Goal: Task Accomplishment & Management: Complete application form

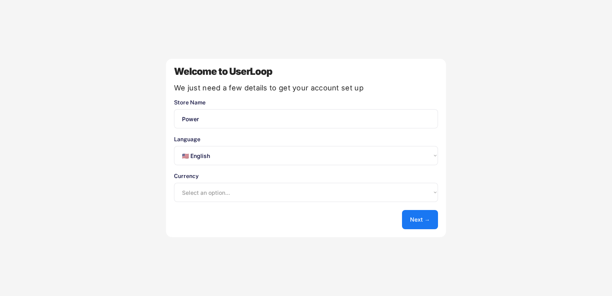
select select ""en""
select select ""1348695171700984260__LOOKUP__1635527639547x175194367885836100""
click at [417, 222] on button "Next →" at bounding box center [420, 219] width 36 height 19
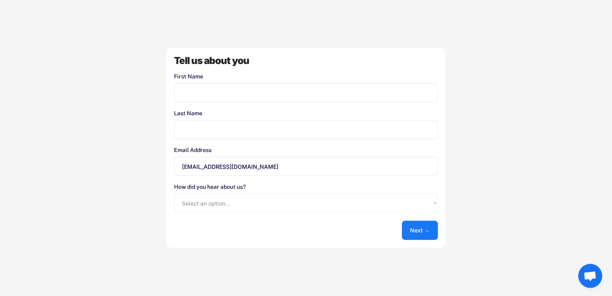
click at [289, 87] on input "input" at bounding box center [306, 92] width 264 height 19
type input "Tom"
type input "Gag"
click at [229, 202] on select "Select an option... Shopify App Store Google UserLoop Blog Referred by a friend…" at bounding box center [306, 202] width 264 height 19
select select ""shopify_app_store""
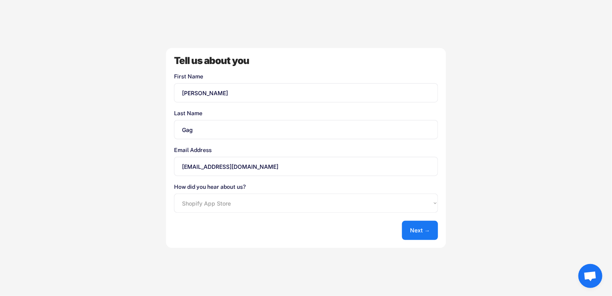
click at [174, 193] on select "Select an option... Shopify App Store Google UserLoop Blog Referred by a friend…" at bounding box center [306, 202] width 264 height 19
click at [423, 228] on button "Next →" at bounding box center [420, 230] width 36 height 19
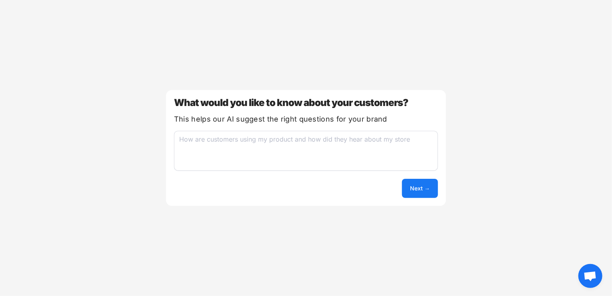
click at [291, 144] on textarea at bounding box center [306, 151] width 264 height 40
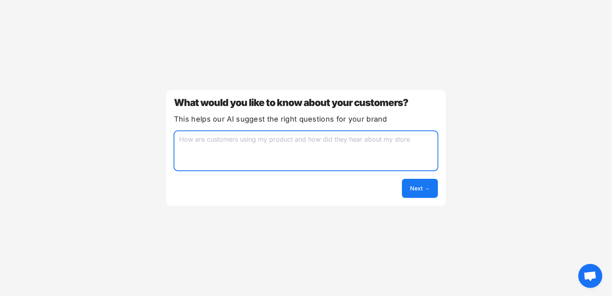
paste textarea "I would like to know why they don't buy my products."
type textarea "I would like to know why they don't buy my products."
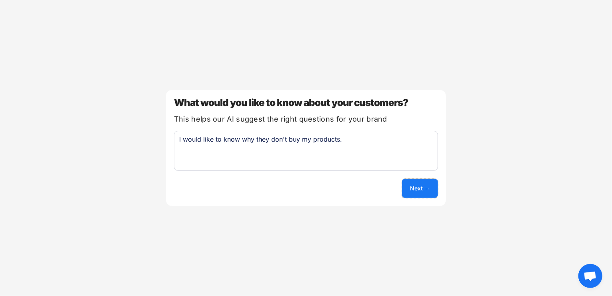
click at [419, 186] on button "Next →" at bounding box center [420, 188] width 36 height 19
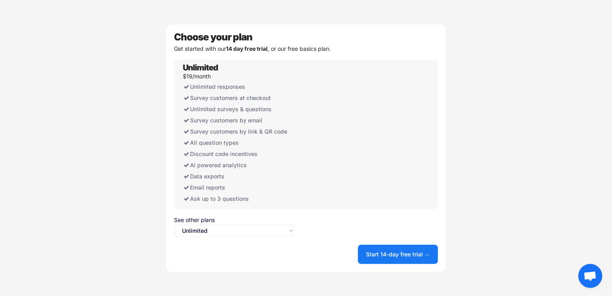
click at [279, 228] on select "Select an option... Unlimited Free" at bounding box center [234, 231] width 120 height 12
select select ""free0""
click at [174, 225] on select "Select an option... Unlimited Free" at bounding box center [234, 231] width 120 height 12
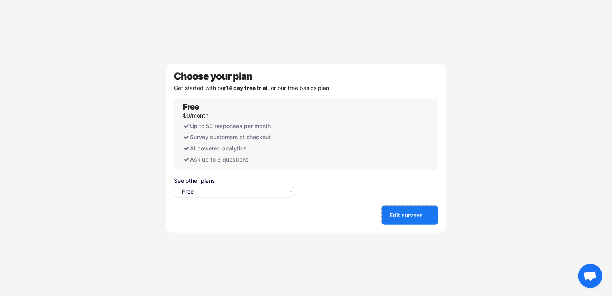
click at [412, 217] on button "Edit surveys →" at bounding box center [409, 214] width 56 height 19
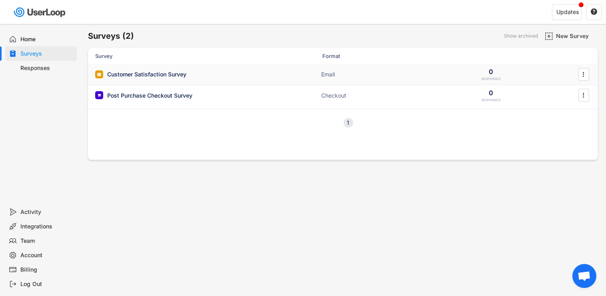
click at [442, 71] on div "Customer Satisfaction Survey ACTIVE Email 0 RESPONSES " at bounding box center [343, 74] width 510 height 21
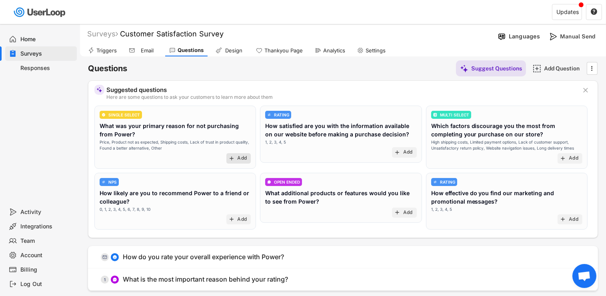
click at [234, 161] on text "add" at bounding box center [231, 158] width 6 height 6
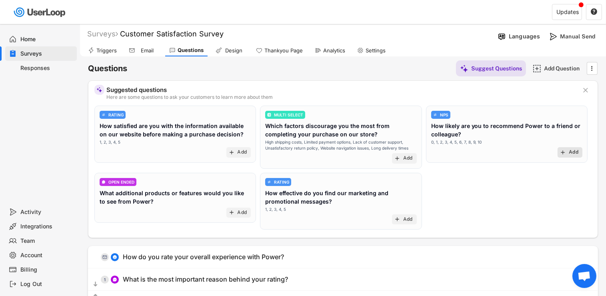
click at [573, 150] on div "Add" at bounding box center [573, 152] width 10 height 6
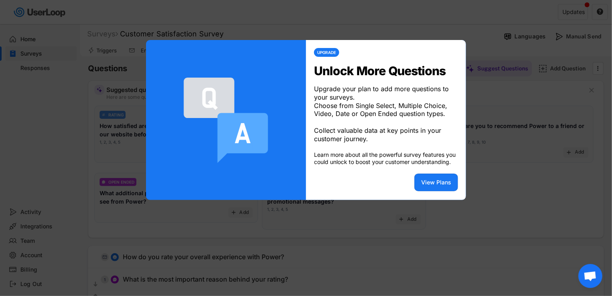
click at [517, 119] on div at bounding box center [306, 148] width 612 height 296
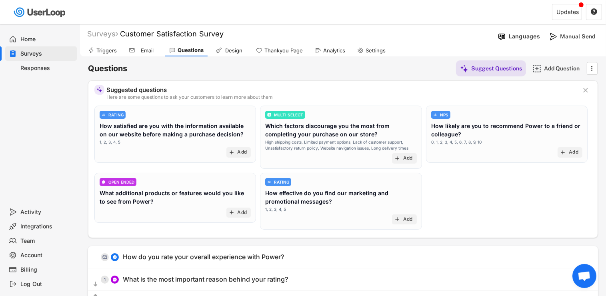
click at [42, 38] on div "Home" at bounding box center [47, 40] width 53 height 8
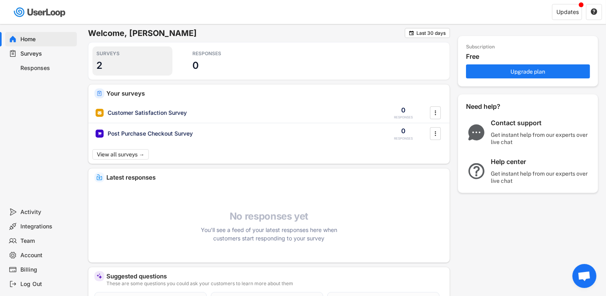
click at [110, 64] on div "SURVEYS 2" at bounding box center [132, 60] width 80 height 29
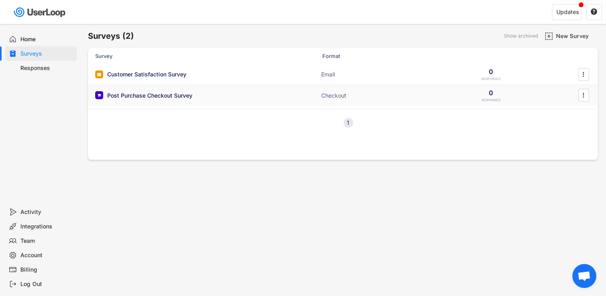
click at [164, 94] on div "Post Purchase Checkout Survey" at bounding box center [149, 96] width 85 height 8
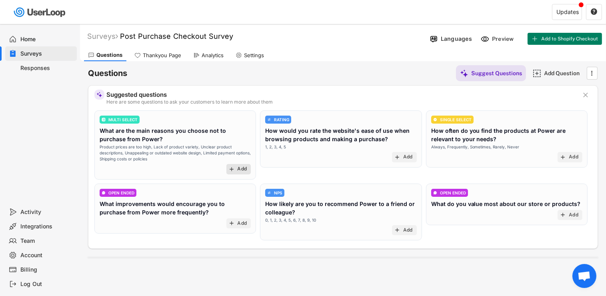
click at [244, 167] on div "Add" at bounding box center [242, 169] width 10 height 6
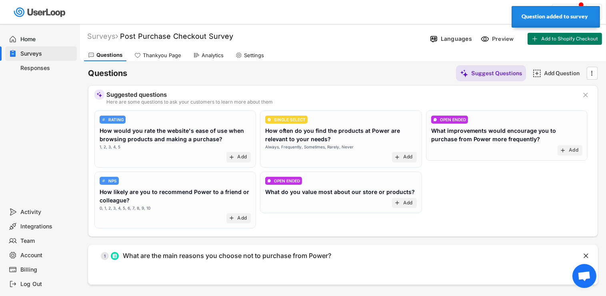
click at [46, 74] on div "Responses" at bounding box center [41, 68] width 72 height 14
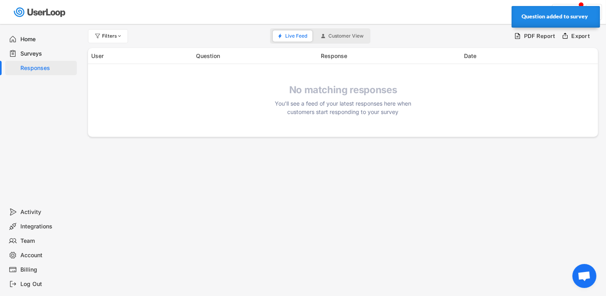
click at [44, 44] on div "Home" at bounding box center [41, 39] width 72 height 14
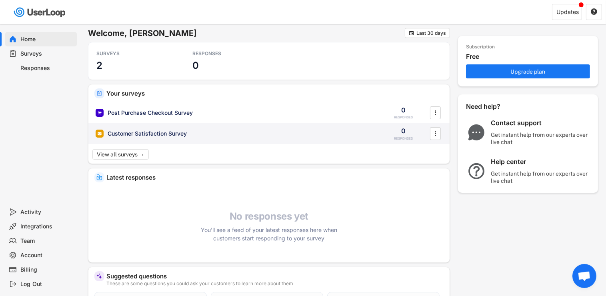
click at [290, 134] on div "Customer Satisfaction Survey" at bounding box center [235, 134] width 279 height 8
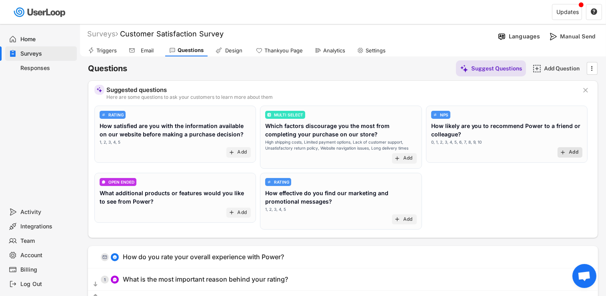
click at [574, 152] on div "Add" at bounding box center [573, 152] width 10 height 6
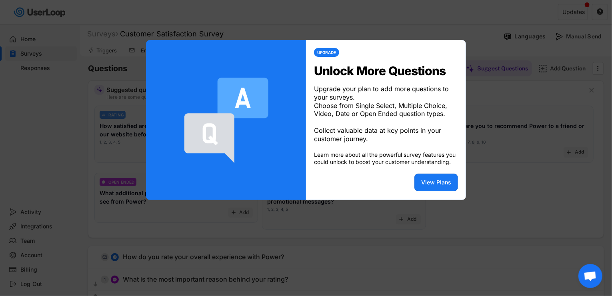
click at [535, 136] on div at bounding box center [306, 148] width 612 height 296
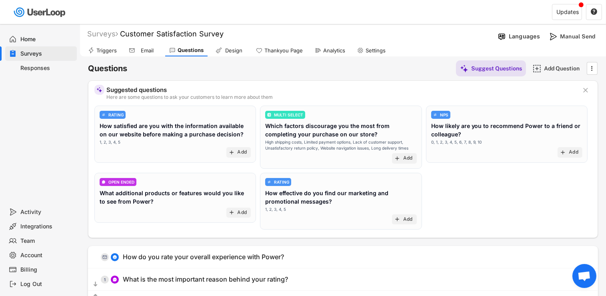
click at [287, 55] on div "Thankyou Page" at bounding box center [279, 50] width 55 height 12
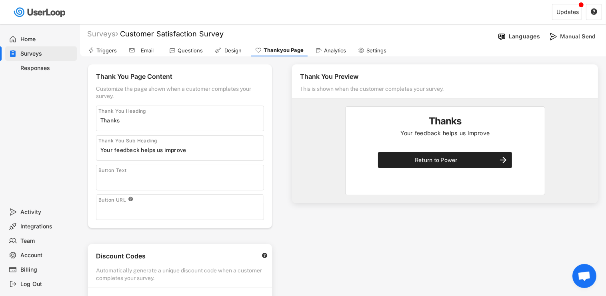
click at [92, 48] on icon at bounding box center [91, 50] width 6 height 6
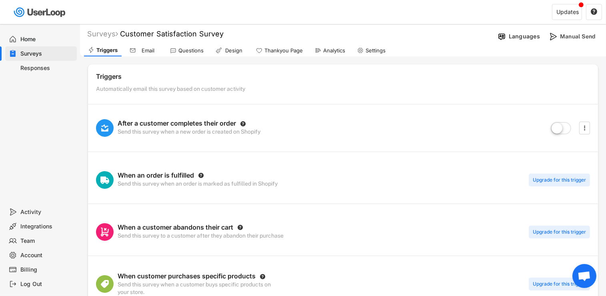
click at [147, 51] on div "Email" at bounding box center [148, 50] width 20 height 7
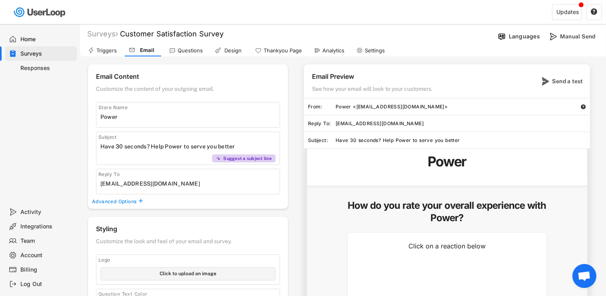
click at [105, 49] on div "Triggers" at bounding box center [106, 50] width 20 height 7
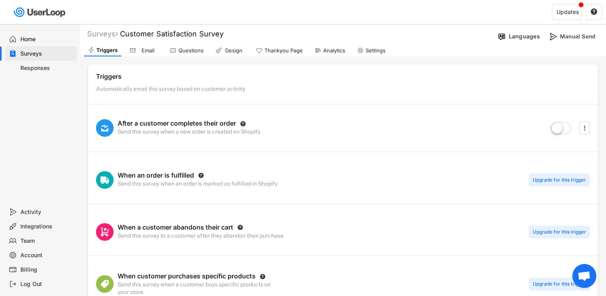
click at [557, 132] on label at bounding box center [561, 129] width 24 height 18
click at [0, 0] on input "checkbox" at bounding box center [0, 0] width 0 height 0
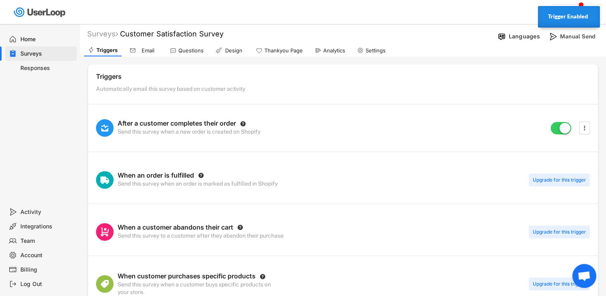
click at [134, 46] on div "Email" at bounding box center [144, 50] width 36 height 12
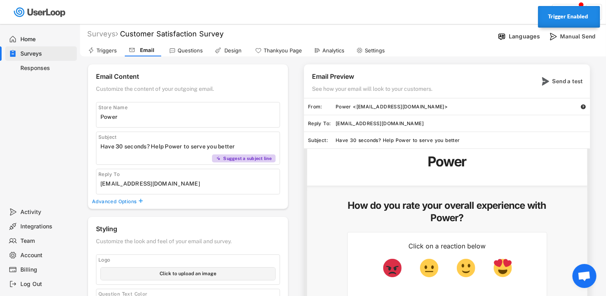
click at [179, 46] on div "Questions" at bounding box center [186, 50] width 42 height 12
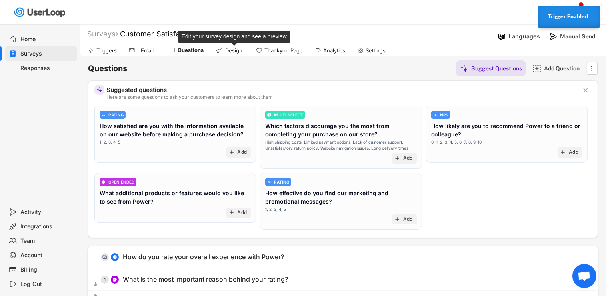
click at [226, 49] on div "Design" at bounding box center [234, 50] width 20 height 7
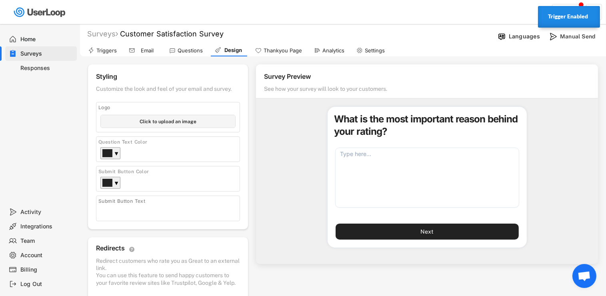
click at [291, 54] on div "Thankyou Page" at bounding box center [278, 50] width 55 height 12
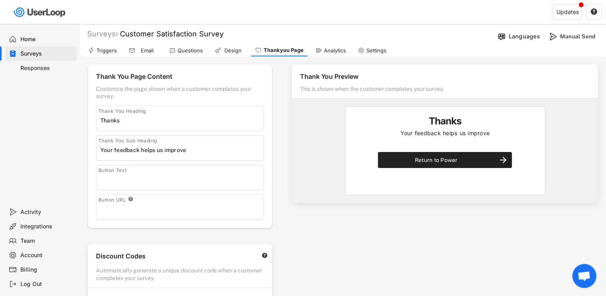
click at [317, 51] on use at bounding box center [318, 50] width 6 height 6
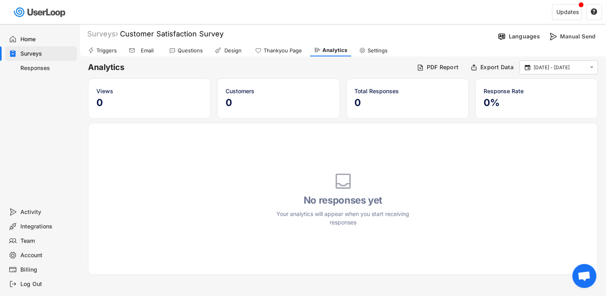
click at [21, 42] on div "Home" at bounding box center [47, 40] width 53 height 8
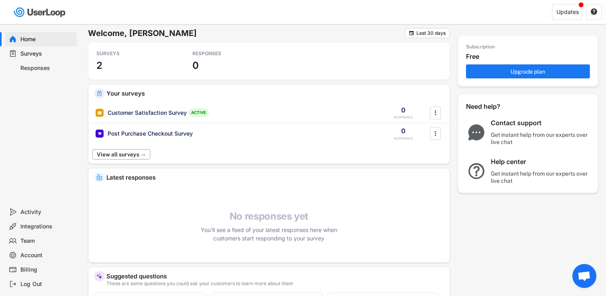
click at [146, 156] on button "View all surveys →" at bounding box center [121, 154] width 58 height 10
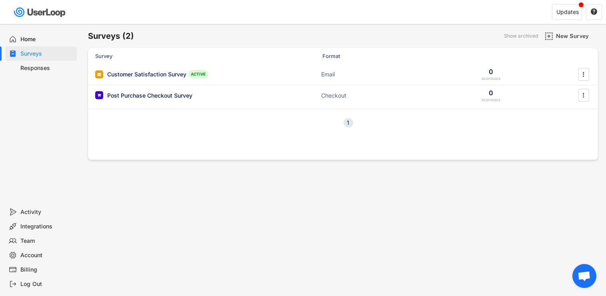
click at [345, 120] on div "1" at bounding box center [348, 123] width 10 height 10
click at [269, 98] on div "Post Purchase Checkout Survey ACTIVE Checkout 0 RESPONSES " at bounding box center [343, 95] width 510 height 21
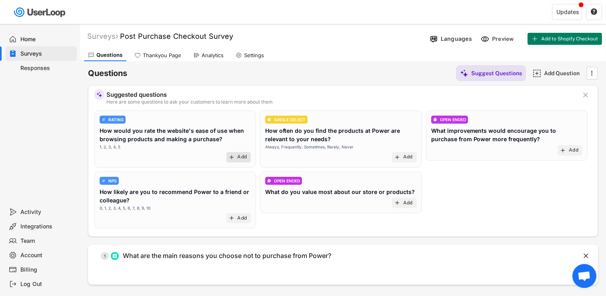
click at [233, 155] on text "add" at bounding box center [231, 157] width 6 height 6
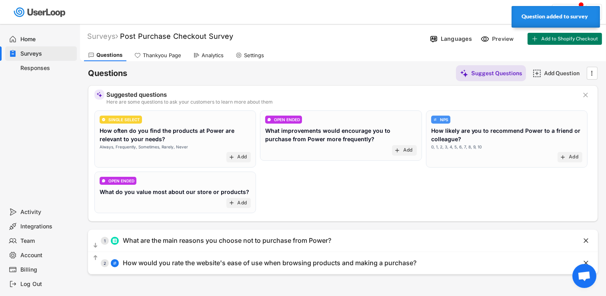
click at [40, 49] on div "Surveys" at bounding box center [41, 53] width 72 height 14
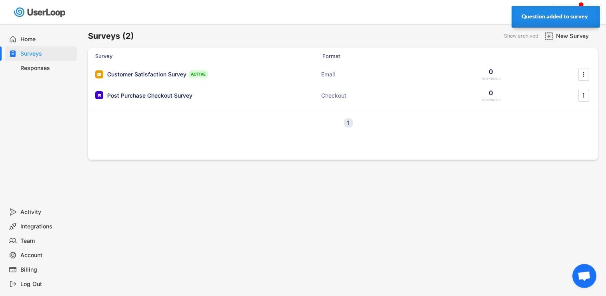
click at [61, 41] on div "Home" at bounding box center [47, 40] width 53 height 8
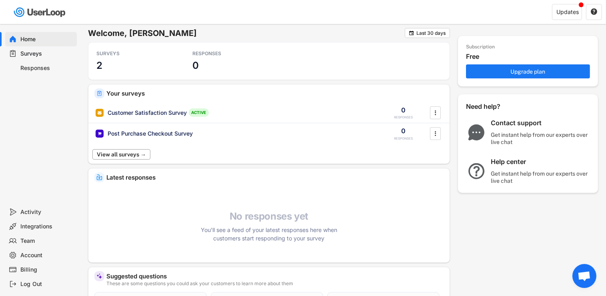
click at [138, 153] on button "View all surveys →" at bounding box center [121, 154] width 58 height 10
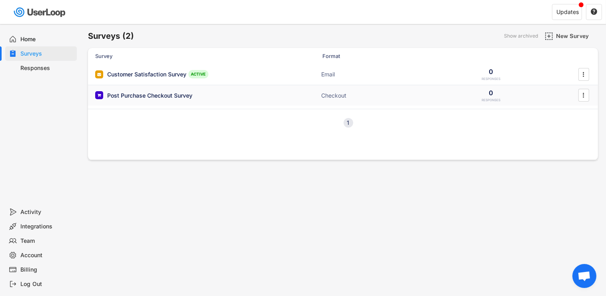
click at [173, 92] on div "Post Purchase Checkout Survey" at bounding box center [149, 96] width 85 height 8
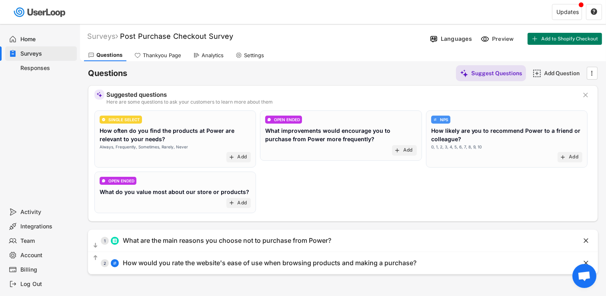
click at [38, 36] on div "Home" at bounding box center [47, 40] width 53 height 8
